Goal: Find contact information: Find contact information

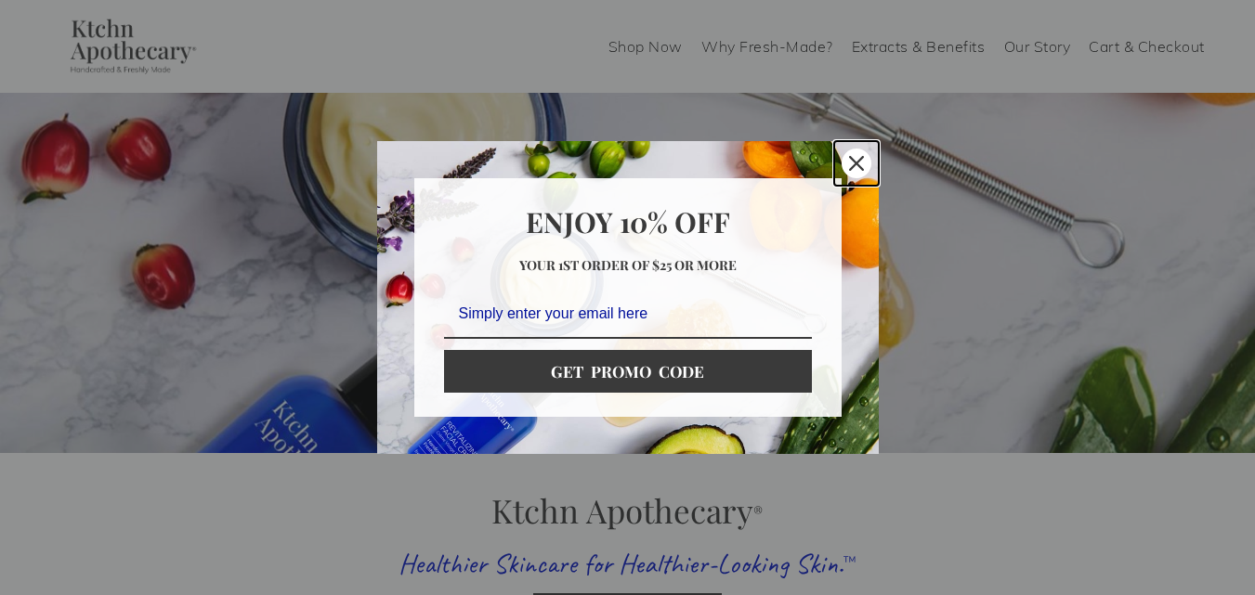
click at [853, 176] on div "Close" at bounding box center [857, 164] width 30 height 30
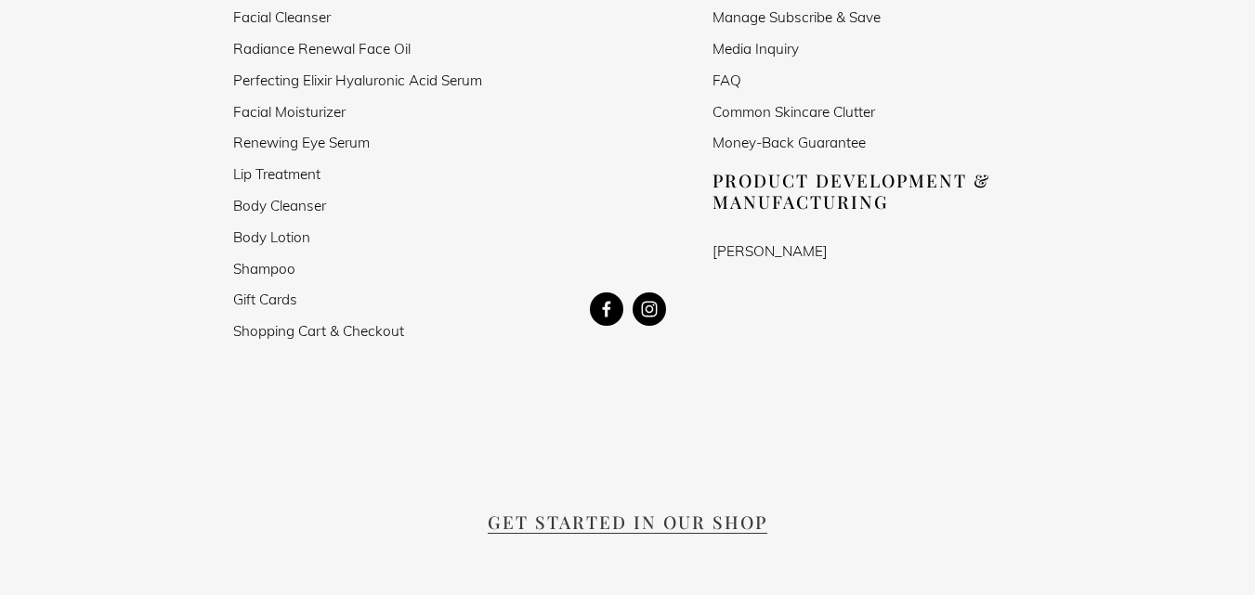
scroll to position [3623, 0]
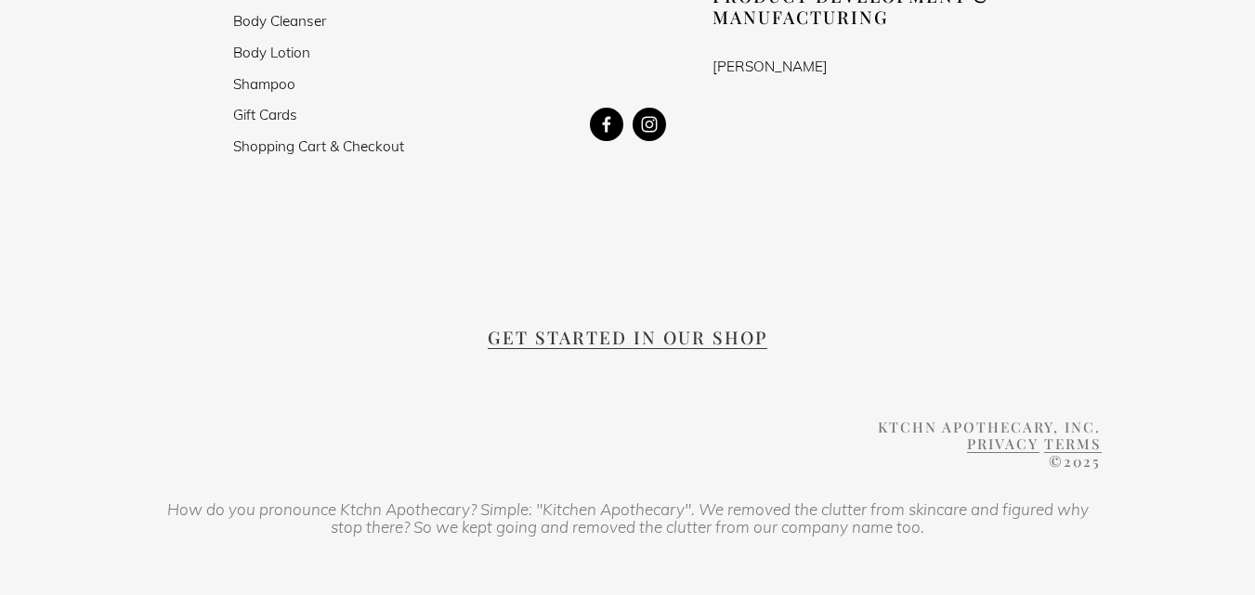
click at [645, 108] on use "Instagram" at bounding box center [649, 124] width 33 height 33
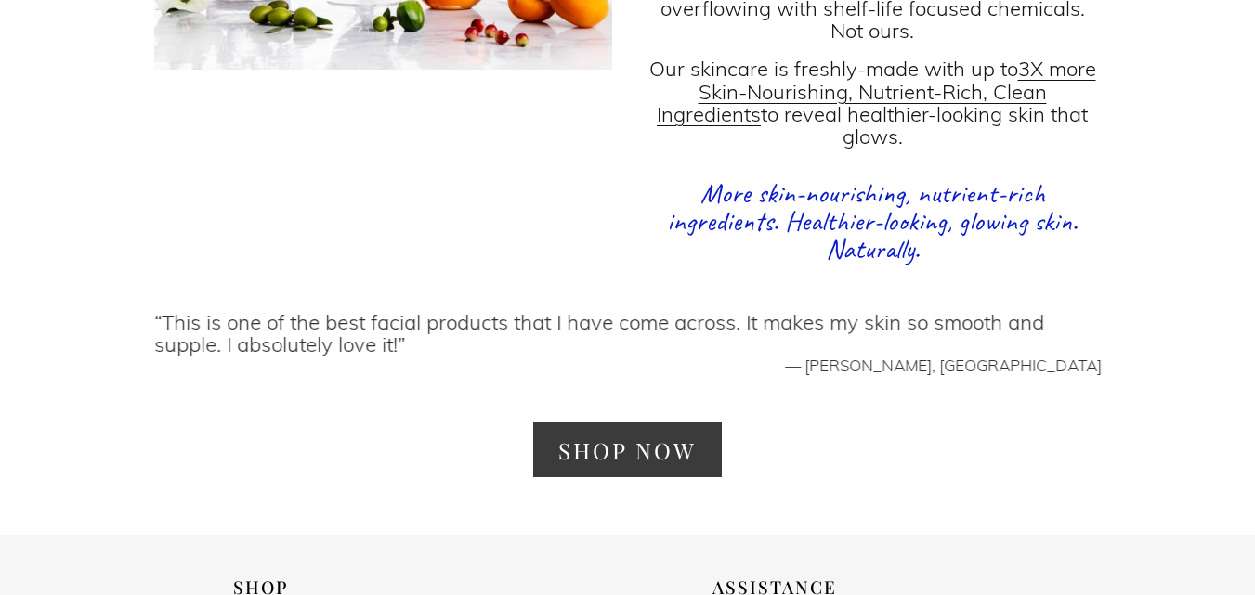
scroll to position [3065, 0]
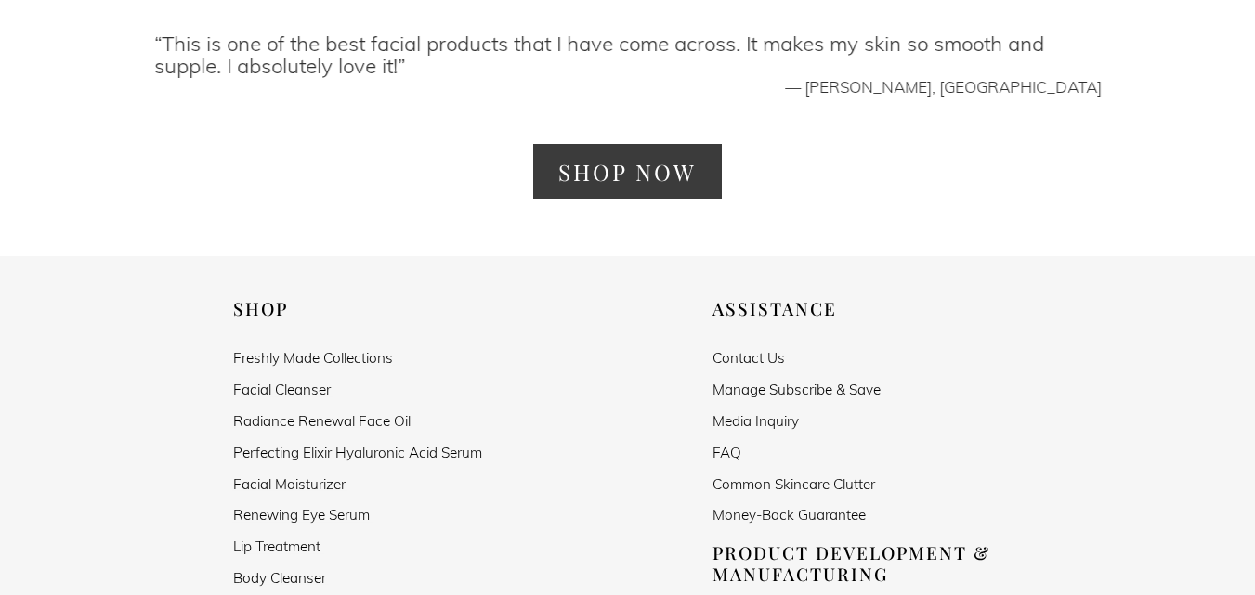
click at [757, 350] on link "Contact Us" at bounding box center [748, 358] width 72 height 16
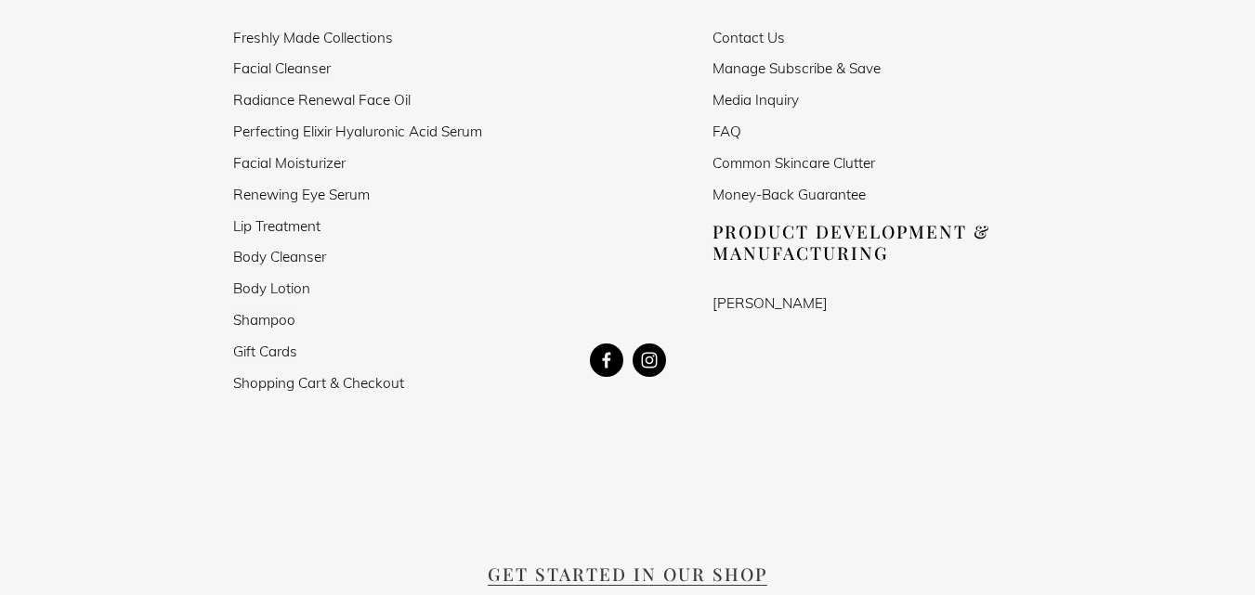
scroll to position [1208, 0]
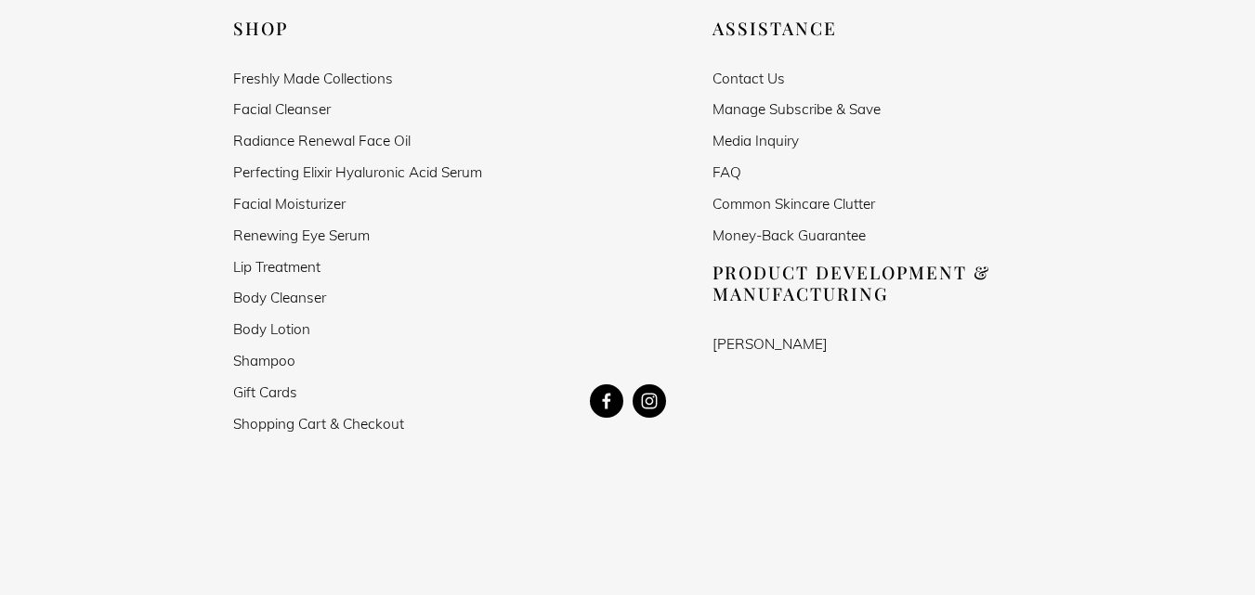
click at [610, 411] on use "Kevin Lesser" at bounding box center [606, 401] width 33 height 33
